Goal: Information Seeking & Learning: Learn about a topic

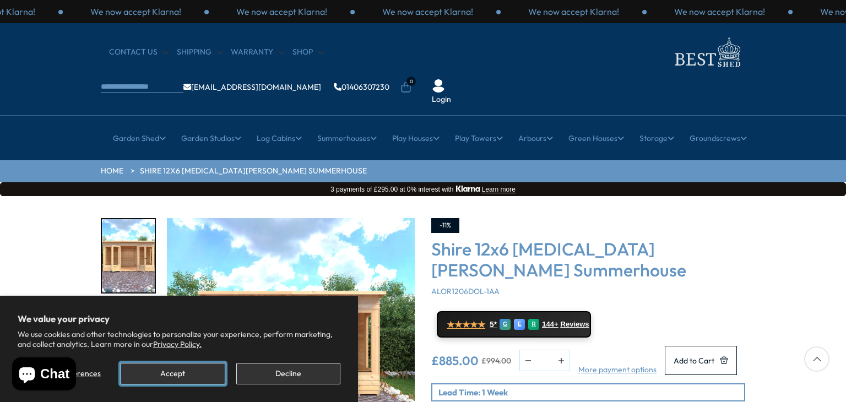
click at [206, 370] on button "Accept" at bounding box center [173, 373] width 104 height 21
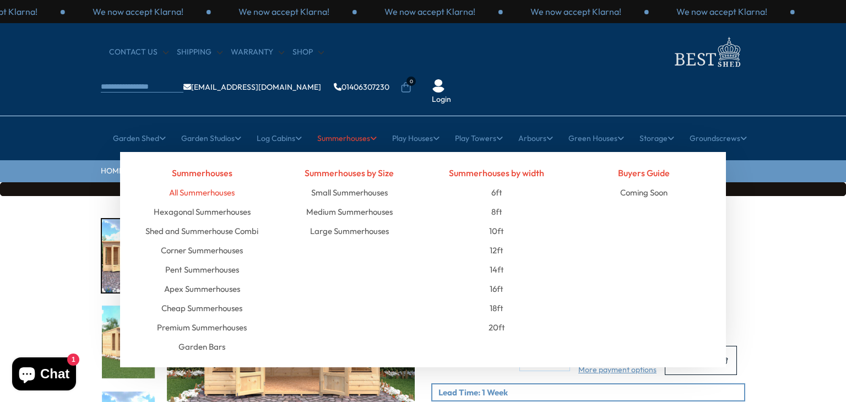
click at [206, 183] on link "All Summerhouses" at bounding box center [202, 192] width 66 height 19
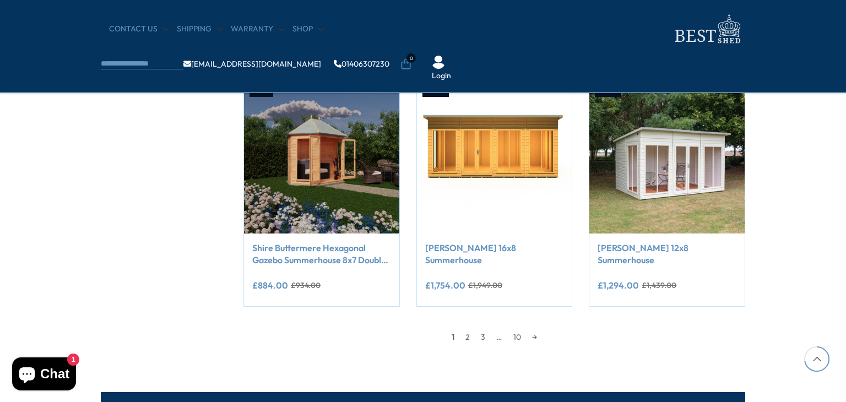
scroll to position [888, 0]
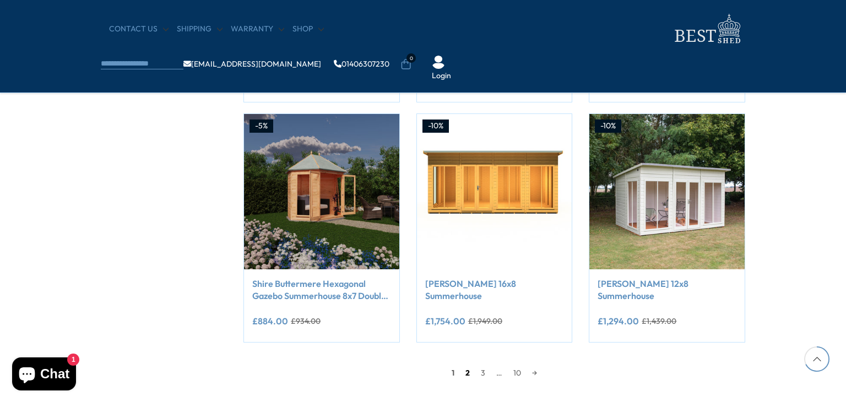
click at [463, 378] on link "2" at bounding box center [467, 373] width 15 height 17
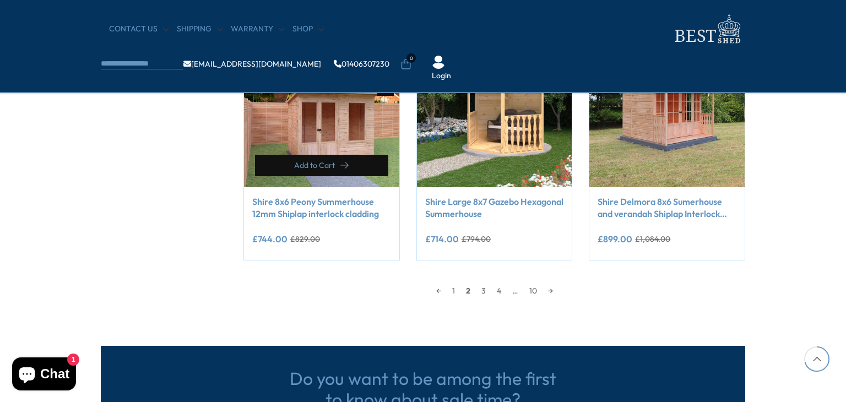
scroll to position [1005, 0]
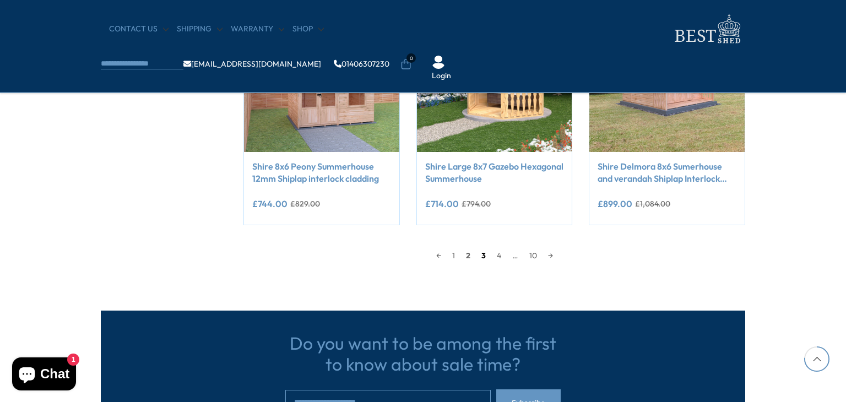
click at [483, 258] on link "3" at bounding box center [483, 255] width 15 height 17
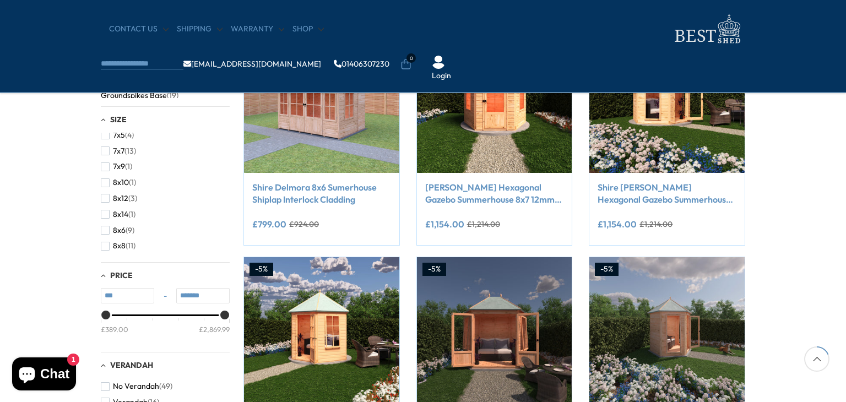
scroll to position [272, 0]
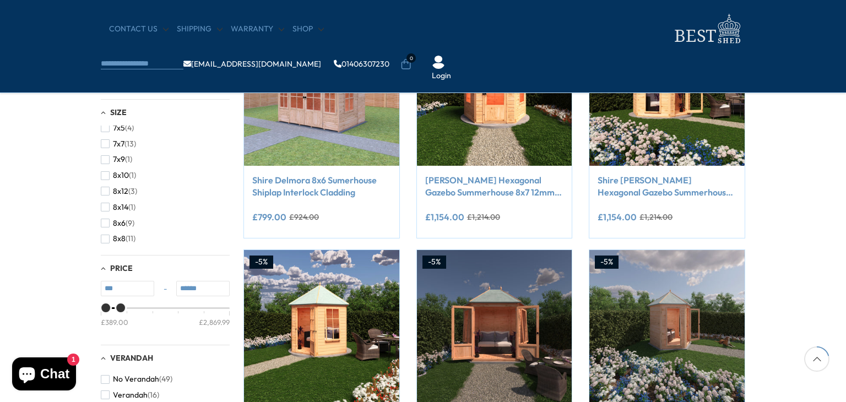
type input "******"
drag, startPoint x: 223, startPoint y: 310, endPoint x: 117, endPoint y: 305, distance: 105.9
click at [117, 305] on div "Price" at bounding box center [119, 308] width 9 height 9
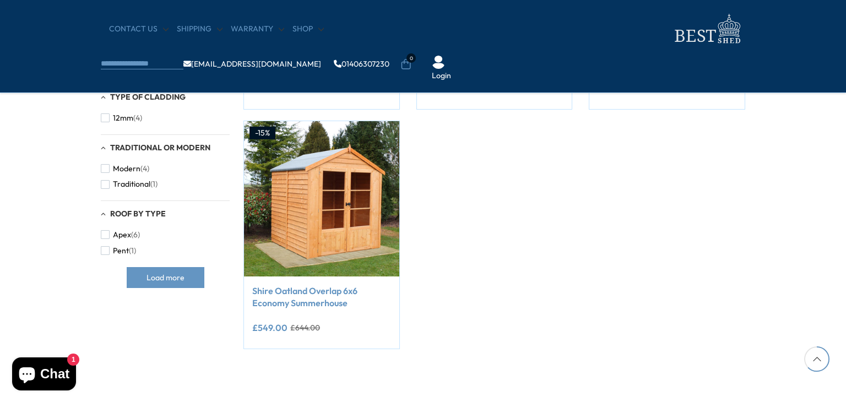
scroll to position [847, 0]
